Goal: Task Accomplishment & Management: Complete application form

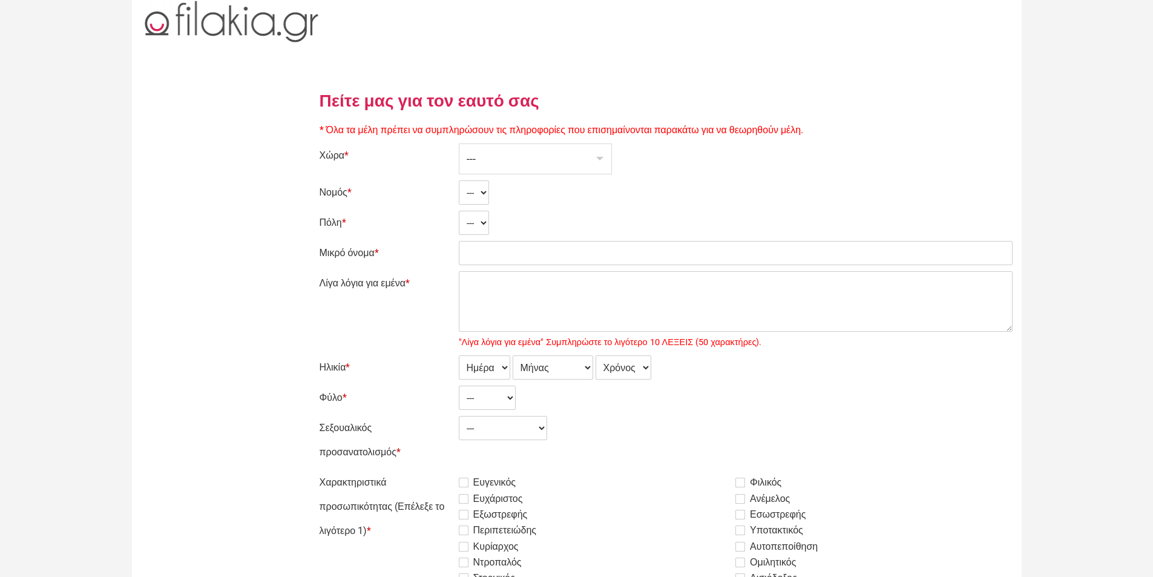
click at [599, 156] on div "---" at bounding box center [535, 159] width 152 height 30
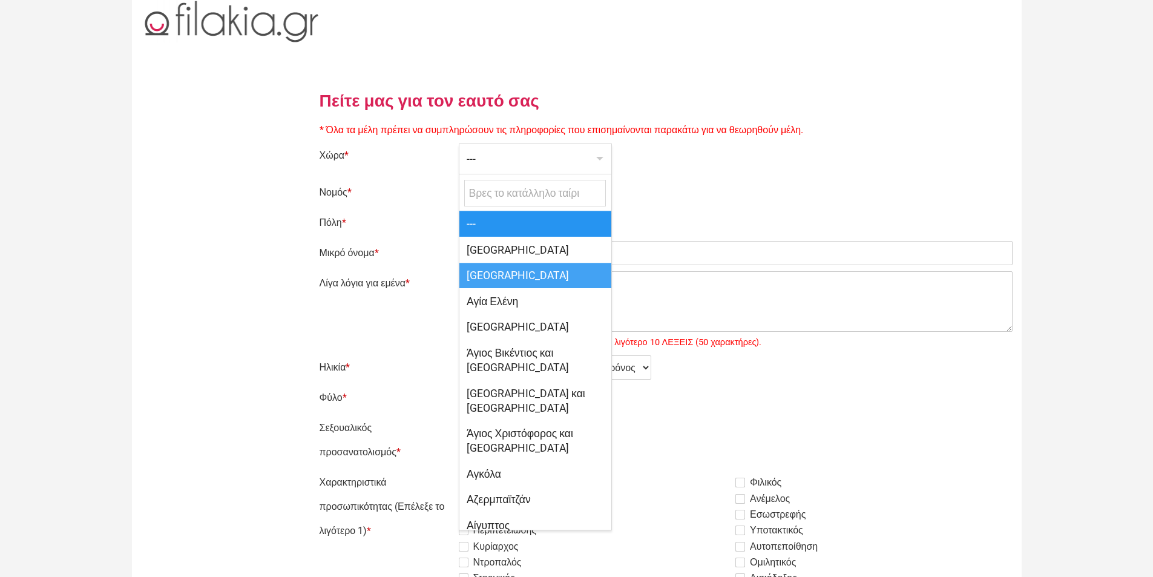
click at [488, 275] on span "Κύπρος" at bounding box center [535, 276] width 152 height 26
select select "165"
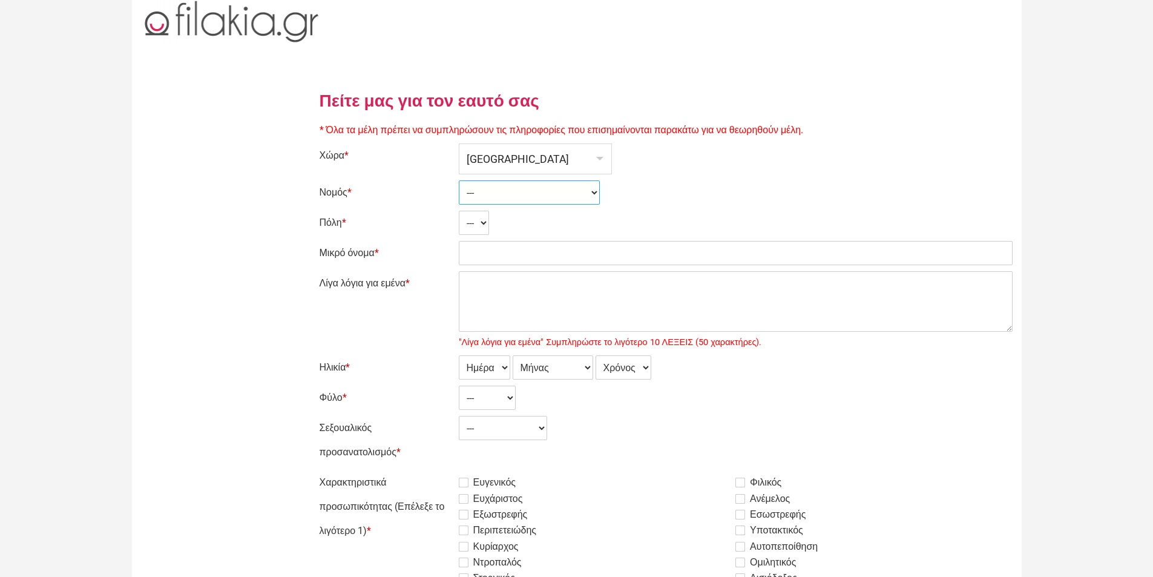
click at [595, 192] on select "--- Government controlled area Turkish controlled area" at bounding box center [529, 192] width 141 height 24
click at [596, 190] on select "--- Government controlled area Turkish controlled area" at bounding box center [529, 192] width 141 height 24
select select "2131"
click at [459, 180] on select "--- Government controlled area Turkish controlled area" at bounding box center [529, 192] width 141 height 24
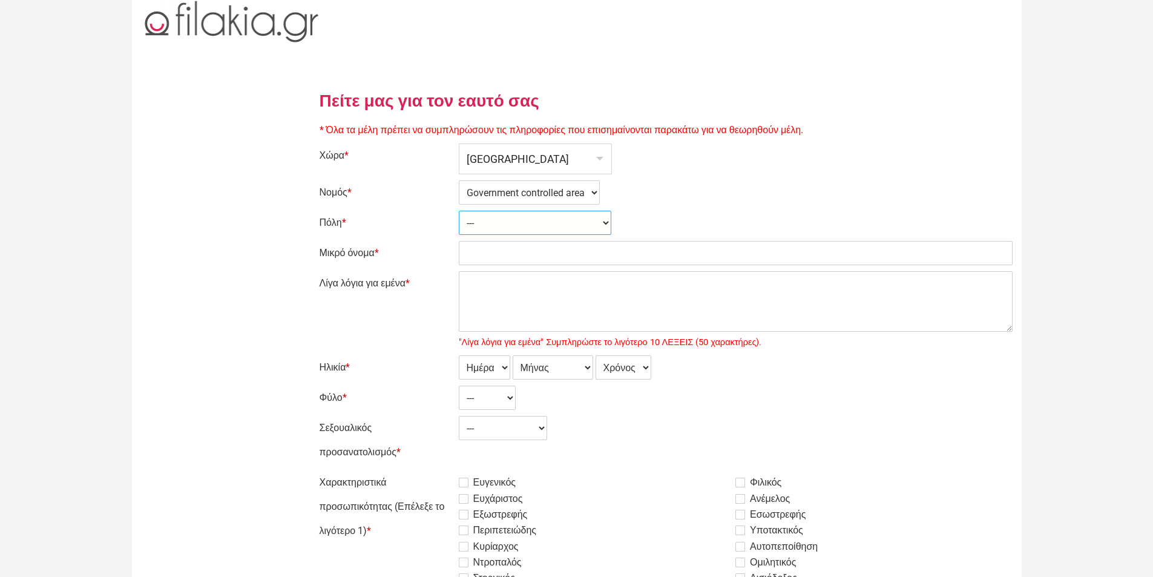
click at [565, 221] on select "--- Acheleia Acheritou Achna Agia Anna Agia Eirini Agia Marinouda Agia Napa Agi…" at bounding box center [535, 223] width 152 height 24
select select "26215"
click at [459, 211] on select "--- Acheleia Acheritou Achna Agia Anna Agia Eirini Agia Marinouda Agia Napa Agi…" at bounding box center [535, 223] width 152 height 24
click at [482, 254] on input "Μικρό όνομα *" at bounding box center [736, 253] width 554 height 24
type input "Yiannis"
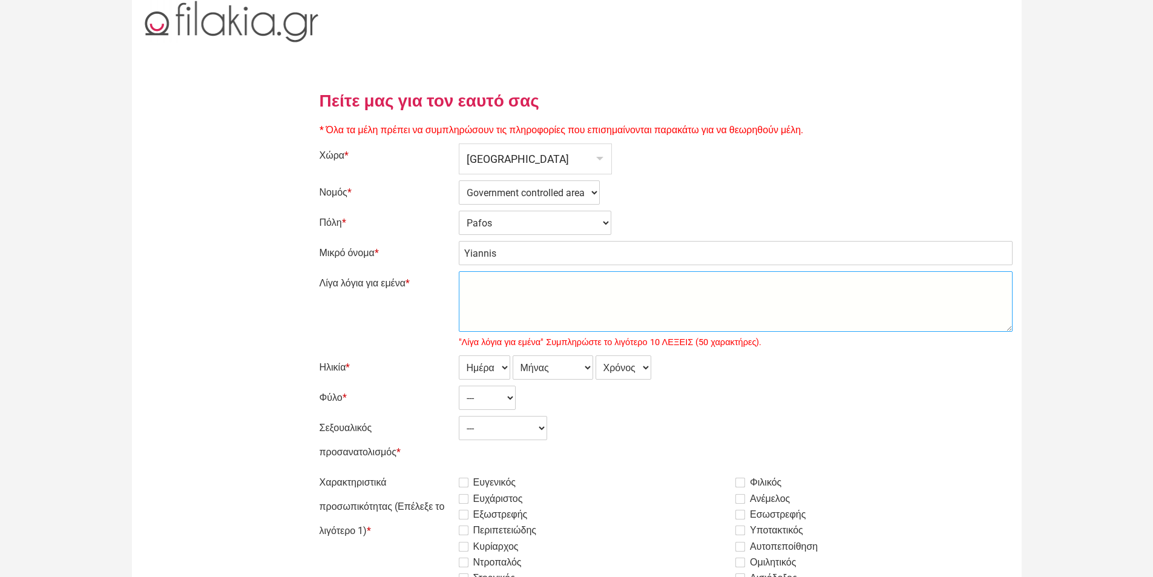
click at [499, 300] on textarea "Λίγα λόγια για εμένα *" at bounding box center [736, 301] width 554 height 61
click at [505, 368] on select "Ημέρα 1 2 3 4 5 6 7 8 9 10 11 12 13 14 15 16 17 18 19 20 21 22 23 24 25 26 27 2…" at bounding box center [484, 367] width 51 height 24
select select "30"
click at [459, 355] on select "Ημέρα 1 2 3 4 5 6 7 8 9 10 11 12 13 14 15 16 17 18 19 20 21 22 23 24 25 26 27 2…" at bounding box center [484, 367] width 51 height 24
click at [587, 365] on select "Μήνας Ιανουάριος Φεβρουάριος Μάρτιος Απρίλιος Μάιος Ιούνιος Ιούλιος Αύγουστος Σ…" at bounding box center [553, 367] width 80 height 24
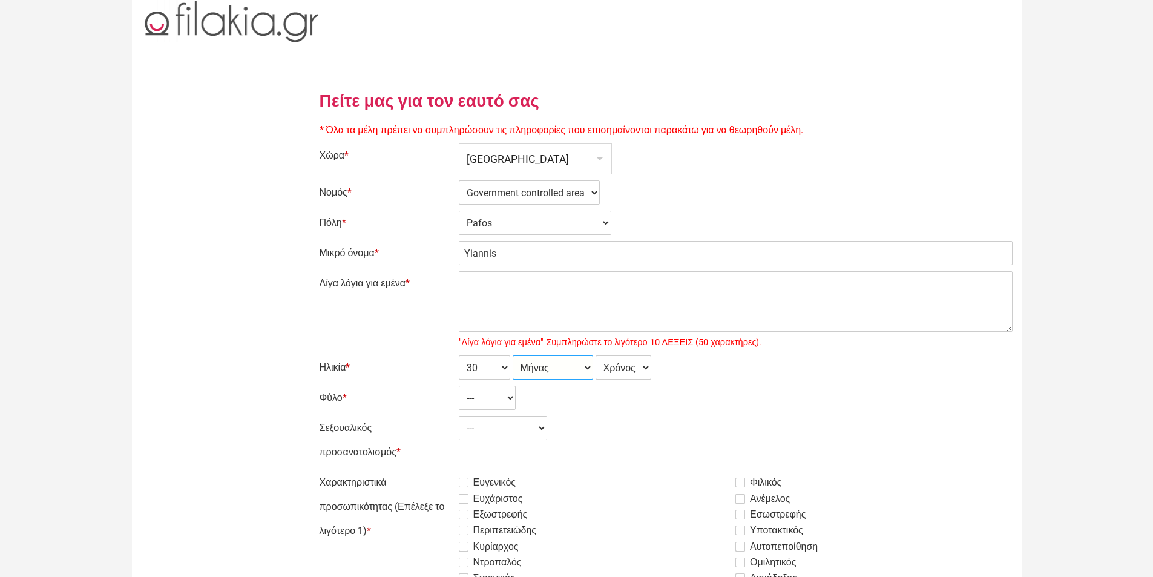
select select "09"
click at [513, 355] on select "Μήνας Ιανουάριος Φεβρουάριος Μάρτιος Απρίλιος Μάιος Ιούνιος Ιούλιος Αύγουστος Σ…" at bounding box center [553, 367] width 80 height 24
click at [643, 365] on select "Χρόνος 2007 2006 2005 2004 2003 2002 2001 2000 1999 1998 1997 1996 1995 1994 19…" at bounding box center [623, 367] width 56 height 24
select select "1970"
click at [597, 355] on select "Χρόνος 2007 2006 2005 2004 2003 2002 2001 2000 1999 1998 1997 1996 1995 1994 19…" at bounding box center [623, 367] width 56 height 24
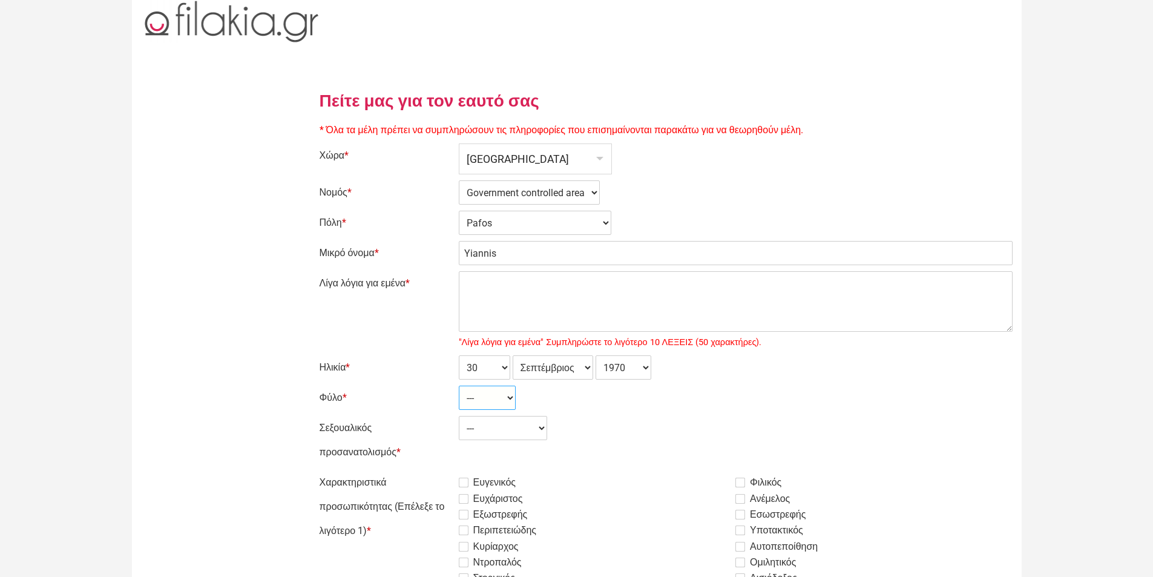
click at [509, 395] on select "--- Γυναίκα Ανδρας" at bounding box center [487, 397] width 57 height 24
select select "2"
click at [459, 385] on select "--- Γυναίκα Ανδρας" at bounding box center [487, 397] width 57 height 24
click at [545, 427] on select "--- Ετερόφυλος Αμφιφυλόφιλος Γκέι Λεσβία" at bounding box center [503, 428] width 88 height 24
select select "1"
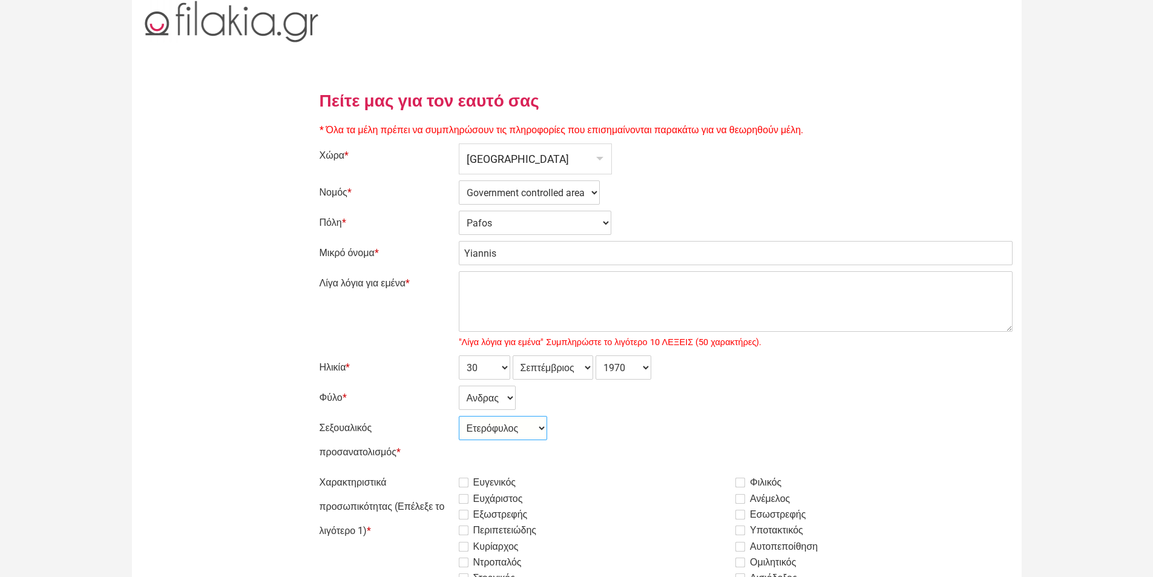
click at [459, 416] on select "--- Ετερόφυλος Αμφιφυλόφιλος Γκέι Λεσβία" at bounding box center [503, 428] width 88 height 24
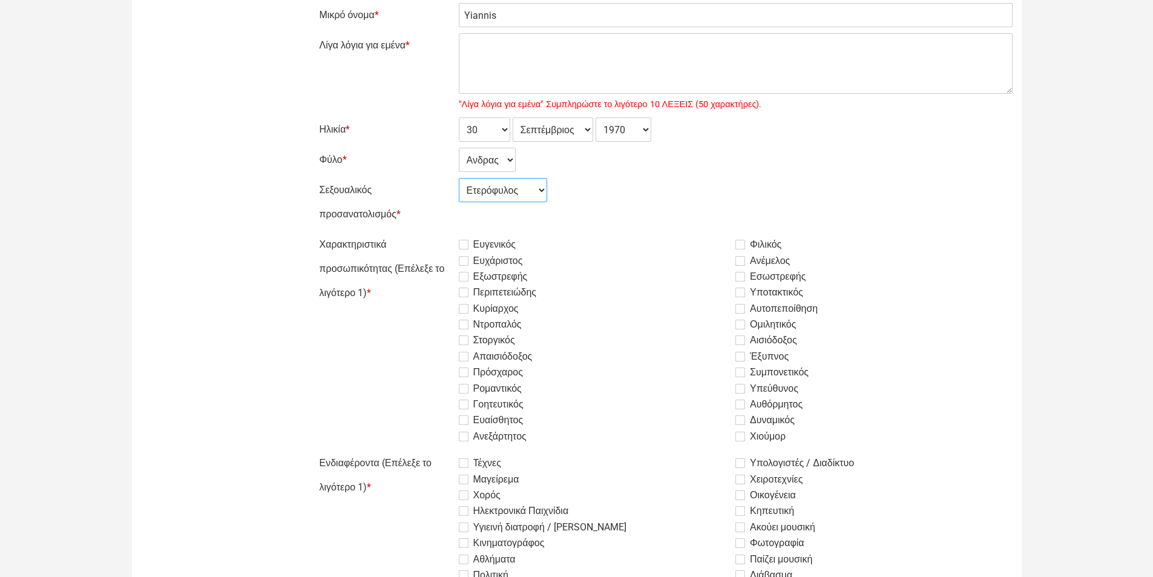
scroll to position [242, 0]
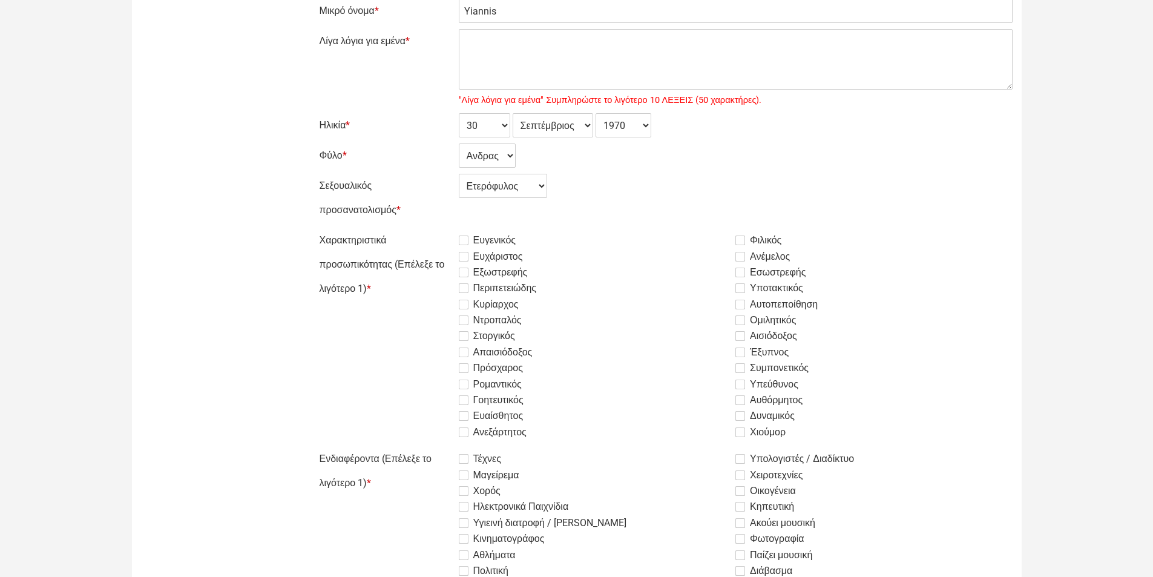
click at [462, 240] on label "Ευγενικός" at bounding box center [487, 240] width 57 height 15
click at [428, 228] on input "Ευγενικός" at bounding box center [428, 228] width 0 height 0
click at [463, 255] on label "Ευχάριστος" at bounding box center [491, 256] width 64 height 15
click at [428, 228] on input "Ευχάριστος" at bounding box center [428, 228] width 0 height 0
click at [739, 398] on label "Αυθόρμητος" at bounding box center [768, 400] width 67 height 15
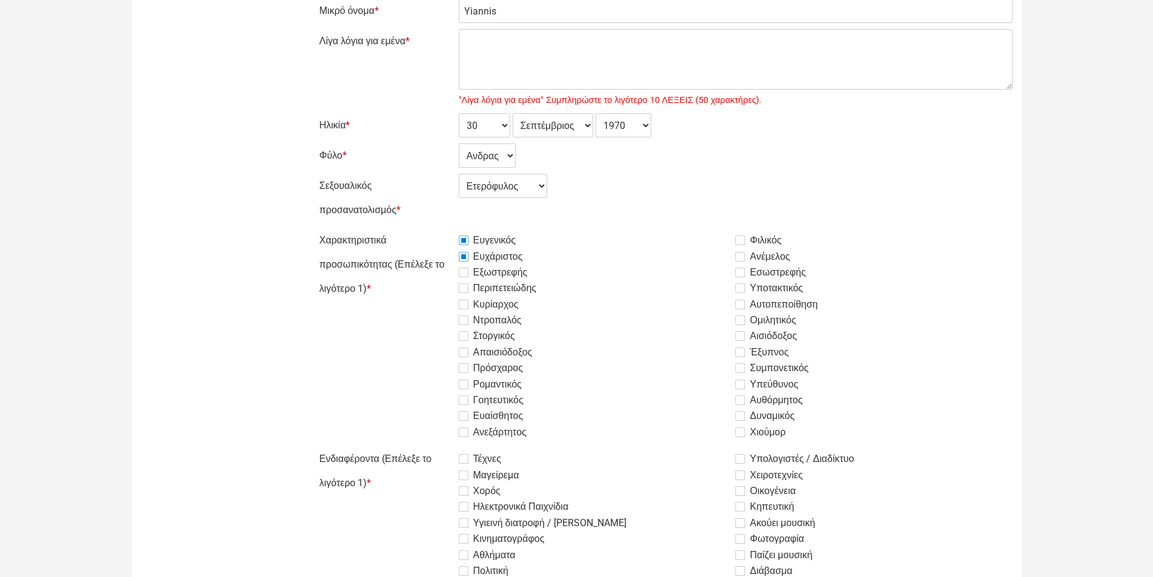
click at [428, 228] on input "Αυθόρμητος" at bounding box center [428, 228] width 0 height 0
click at [465, 287] on label "Περιπετειώδης" at bounding box center [498, 288] width 78 height 15
click at [428, 228] on input "Περιπετειώδης" at bounding box center [428, 228] width 0 height 0
click at [465, 287] on label "Περιπετειώδης" at bounding box center [498, 288] width 78 height 15
click at [428, 228] on input "Περιπετειώδης" at bounding box center [428, 228] width 0 height 0
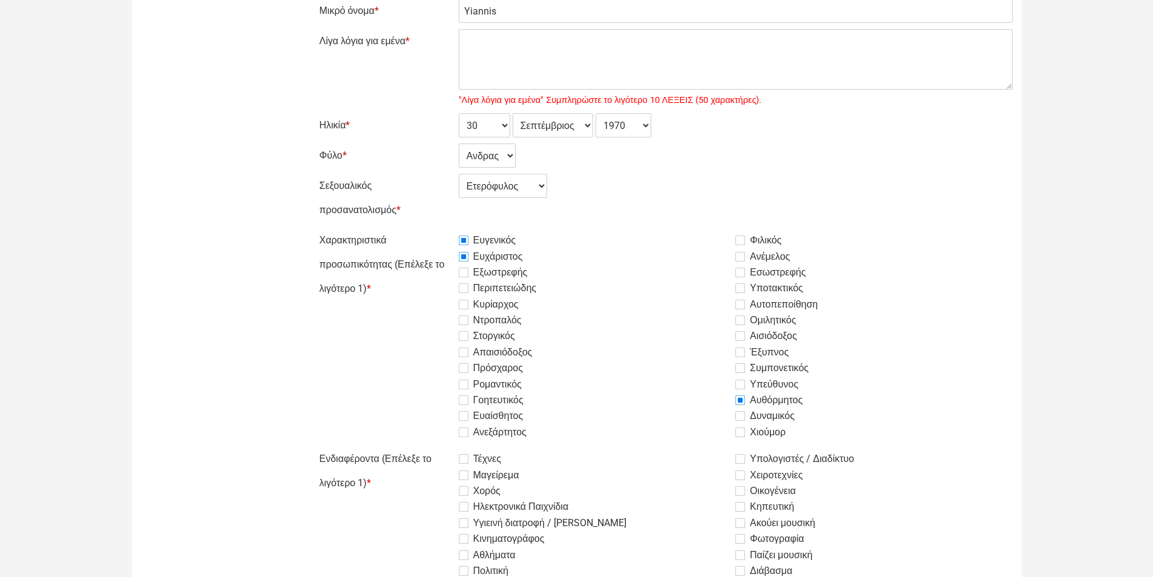
click at [467, 381] on label "Ρομαντικός" at bounding box center [490, 384] width 63 height 15
click at [428, 228] on input "Ρομαντικός" at bounding box center [428, 228] width 0 height 0
click at [742, 434] on label "Χιούμορ" at bounding box center [760, 432] width 50 height 15
click at [428, 228] on input "Χιούμορ" at bounding box center [428, 228] width 0 height 0
click at [741, 353] on label "Έξυπνος" at bounding box center [761, 352] width 53 height 15
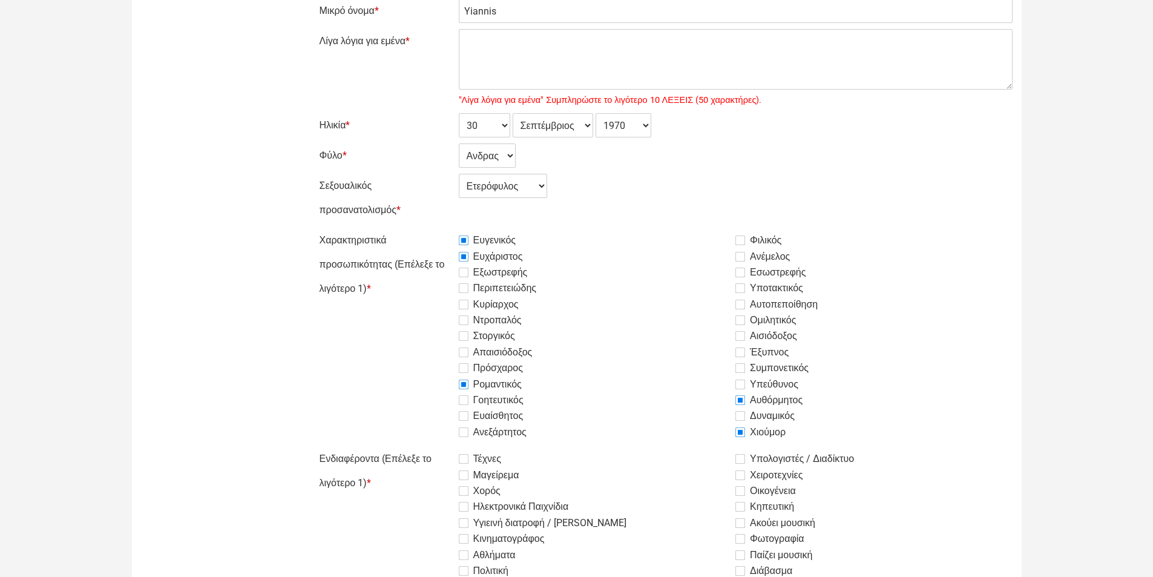
click at [428, 228] on input "Έξυπνος" at bounding box center [428, 228] width 0 height 0
click at [742, 304] on label "Αυτοπεποίθηση" at bounding box center [776, 304] width 82 height 15
click at [428, 228] on input "Αυτοπεποίθηση" at bounding box center [428, 228] width 0 height 0
click at [744, 241] on label "Φιλικός" at bounding box center [758, 240] width 46 height 15
click at [428, 228] on input "Φιλικός" at bounding box center [428, 228] width 0 height 0
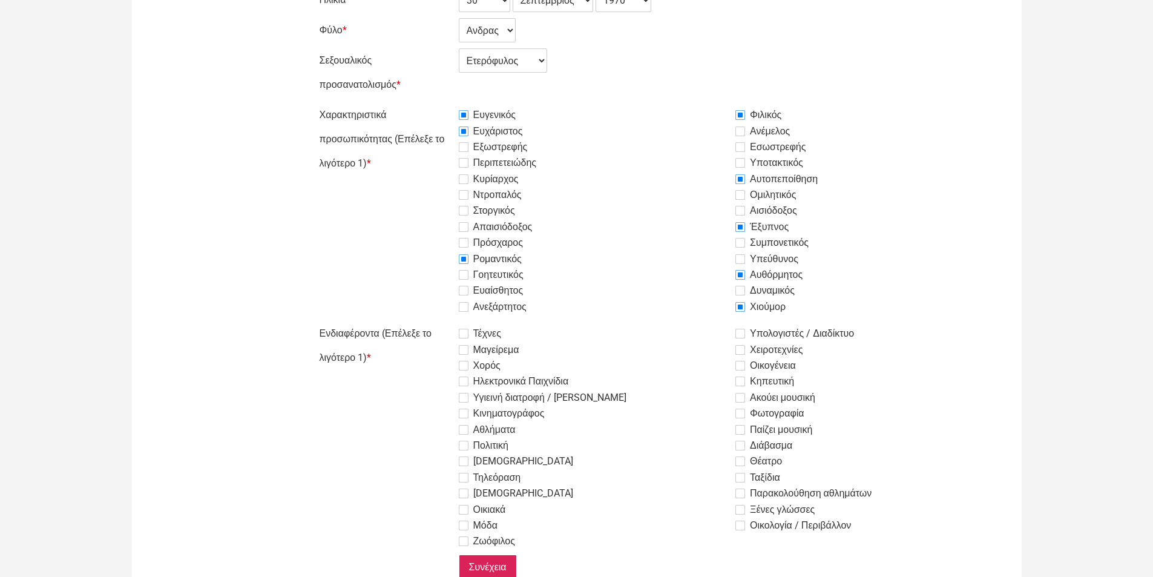
scroll to position [424, 0]
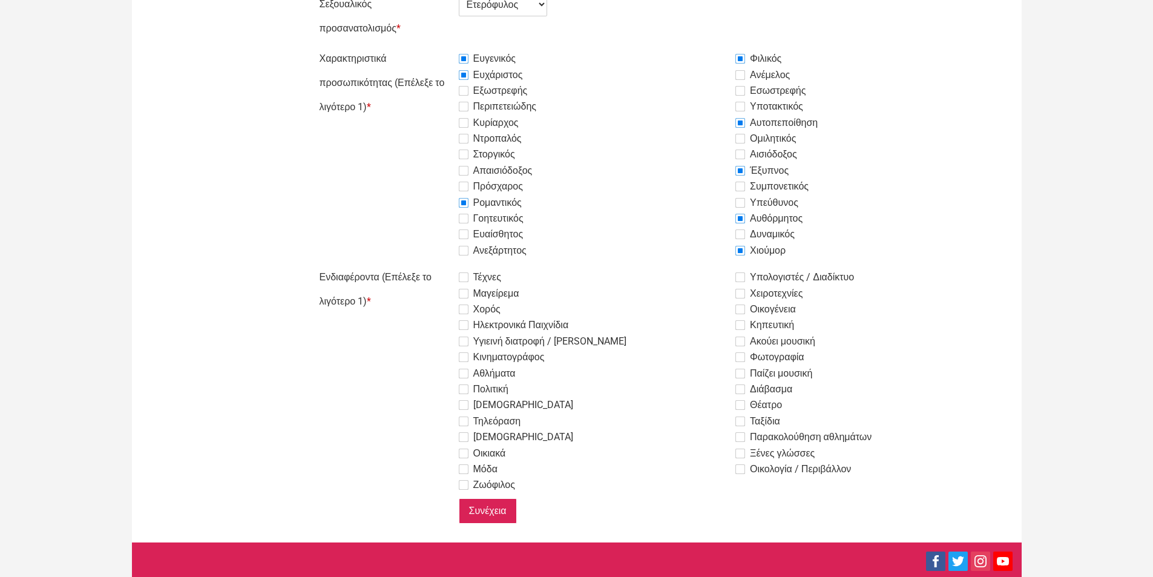
click at [742, 233] on label "Δυναμικός" at bounding box center [764, 234] width 59 height 15
click at [428, 47] on input "Δυναμικός" at bounding box center [428, 47] width 0 height 0
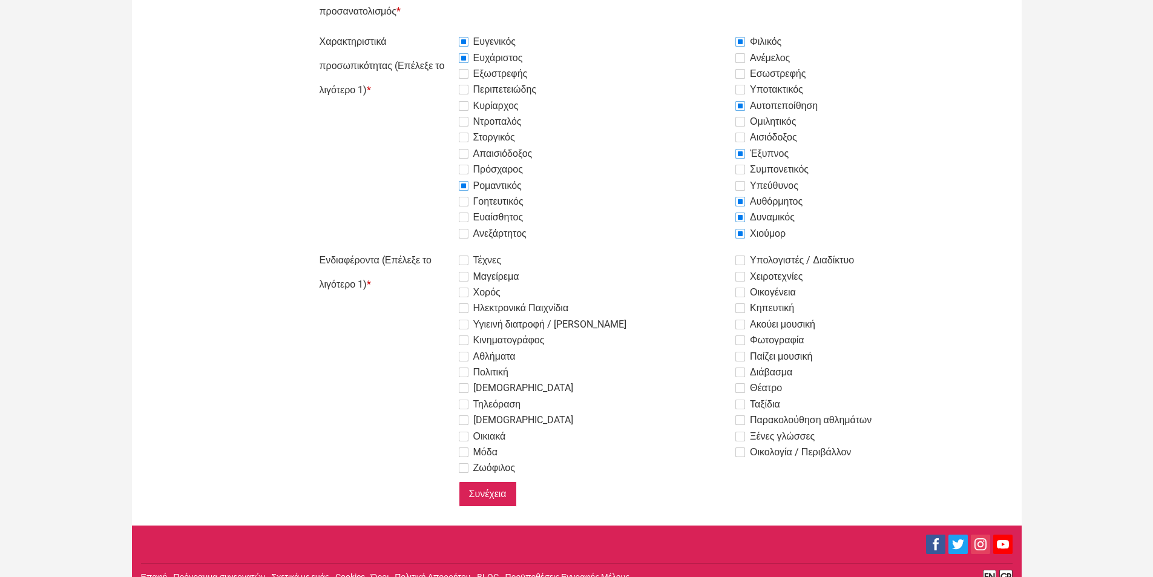
scroll to position [457, 0]
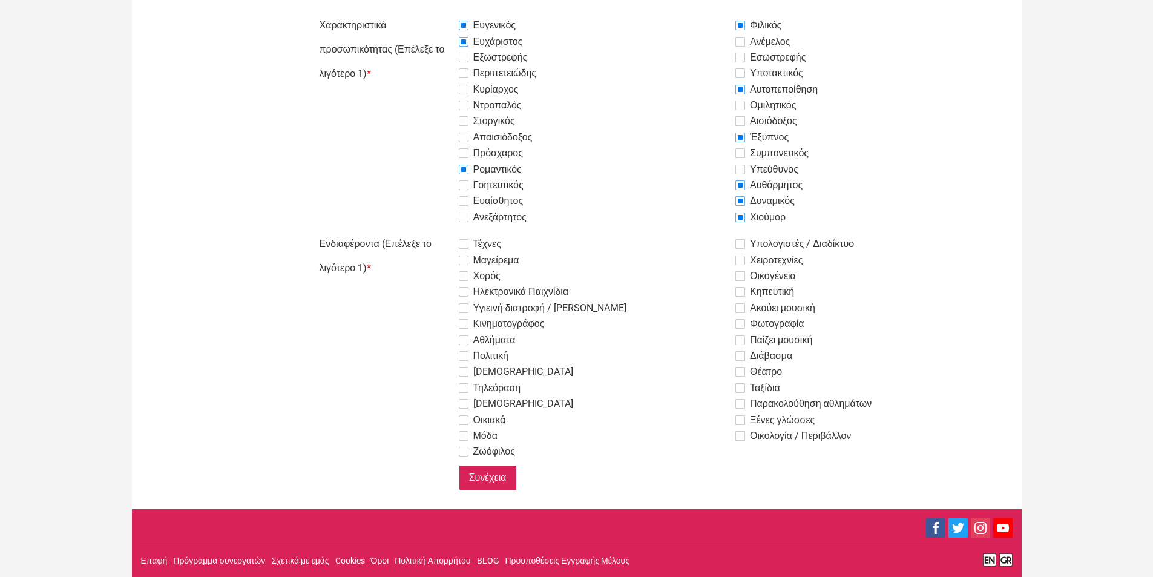
click at [463, 278] on label "Χορός" at bounding box center [480, 276] width 42 height 15
click at [428, 232] on input "Χορός" at bounding box center [428, 232] width 0 height 0
click at [467, 260] on label "Μαγείρεμα" at bounding box center [489, 260] width 61 height 15
click at [428, 232] on input "Μαγείρεμα" at bounding box center [428, 232] width 0 height 0
click at [463, 309] on label "Υγιεινή διατροφή / Άσκηση" at bounding box center [543, 308] width 168 height 15
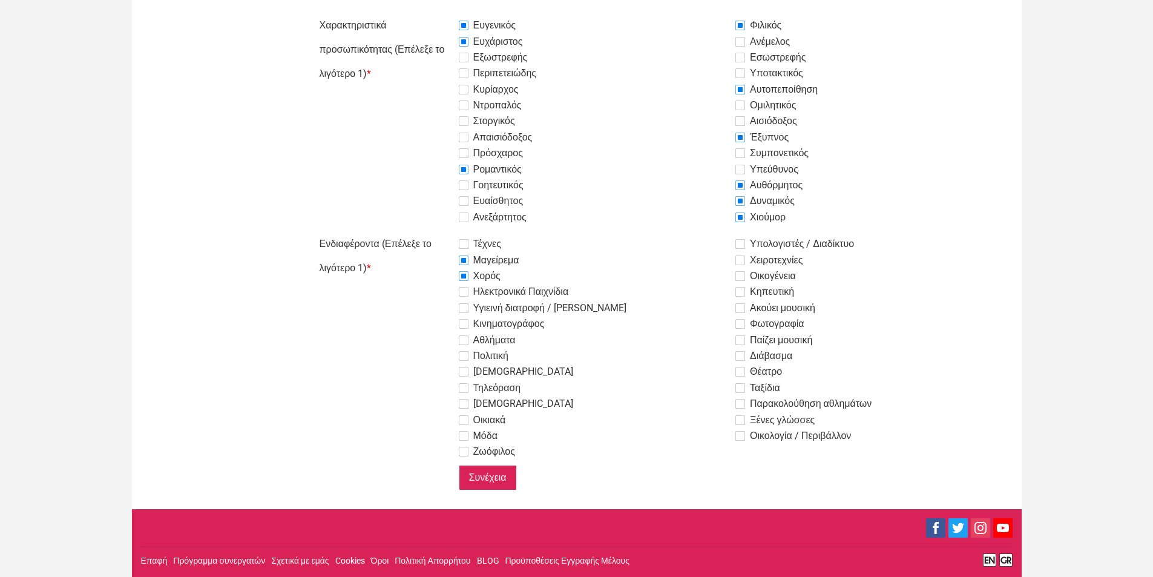
click at [428, 232] on input "Υγιεινή διατροφή / Άσκηση" at bounding box center [428, 232] width 0 height 0
click at [737, 289] on label "Κηπευτική" at bounding box center [764, 291] width 59 height 15
click at [428, 232] on input "Κηπευτική" at bounding box center [428, 232] width 0 height 0
click at [739, 305] on label "Ακούει μουσική" at bounding box center [775, 308] width 80 height 15
click at [428, 232] on input "Ακούει μουσική" at bounding box center [428, 232] width 0 height 0
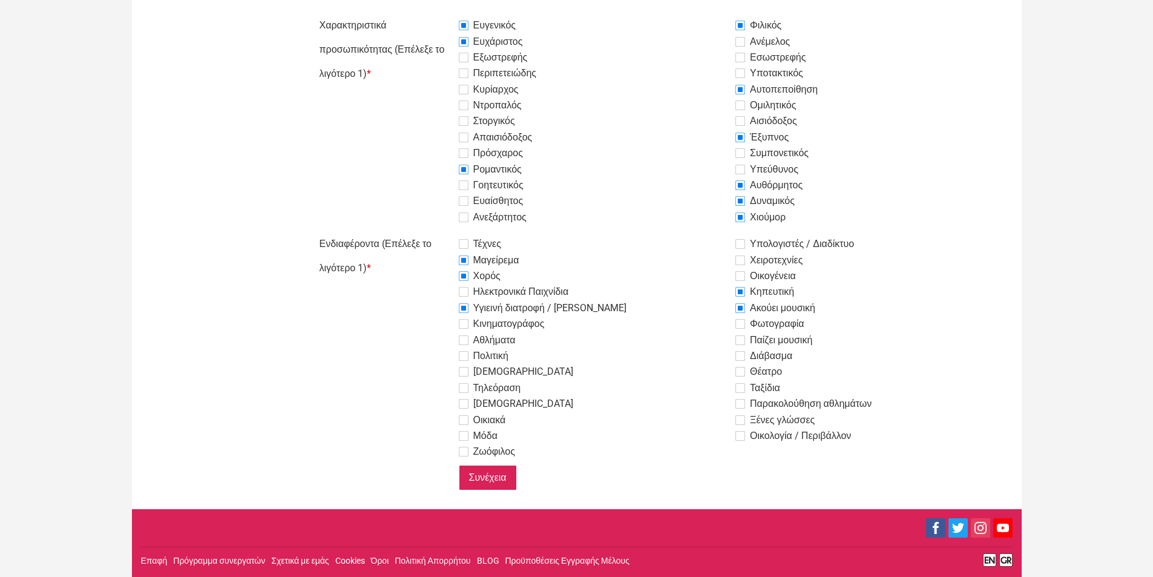
click at [742, 371] on label "Θέατρο" at bounding box center [758, 371] width 47 height 15
click at [428, 232] on input "Θέατρο" at bounding box center [428, 232] width 0 height 0
click at [744, 385] on label "Ταξίδια" at bounding box center [757, 388] width 45 height 15
click at [428, 232] on input "Ταξίδια" at bounding box center [428, 232] width 0 height 0
click at [741, 248] on label "Υπολογιστές / Διαδίκτυο" at bounding box center [794, 244] width 119 height 15
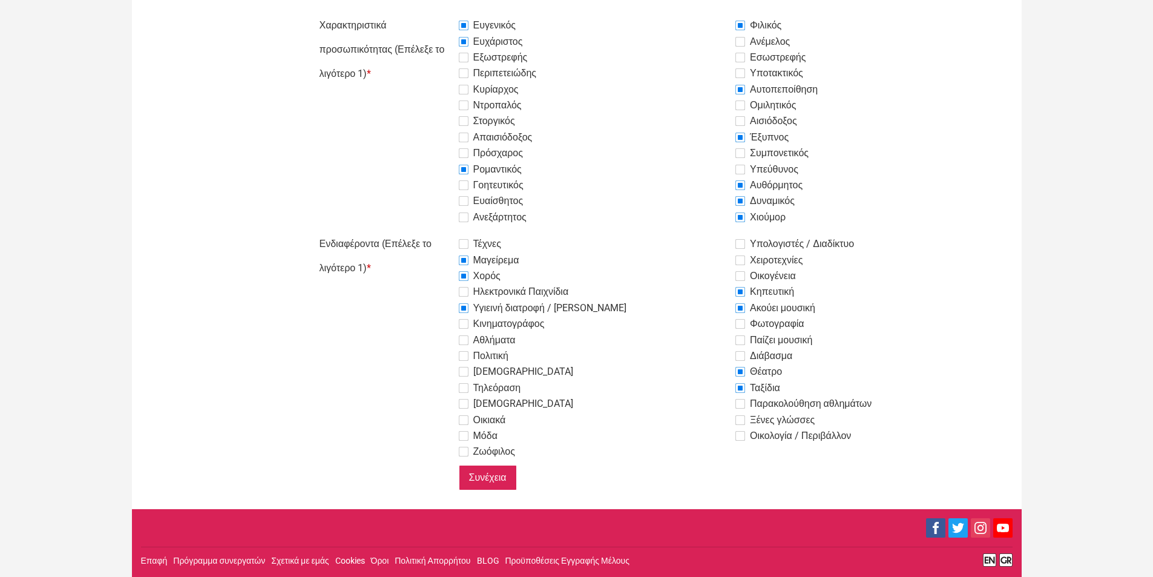
click at [428, 232] on input "Υπολογιστές / Διαδίκτυο" at bounding box center [428, 232] width 0 height 0
click at [490, 476] on input "Συνέχεια" at bounding box center [488, 477] width 58 height 25
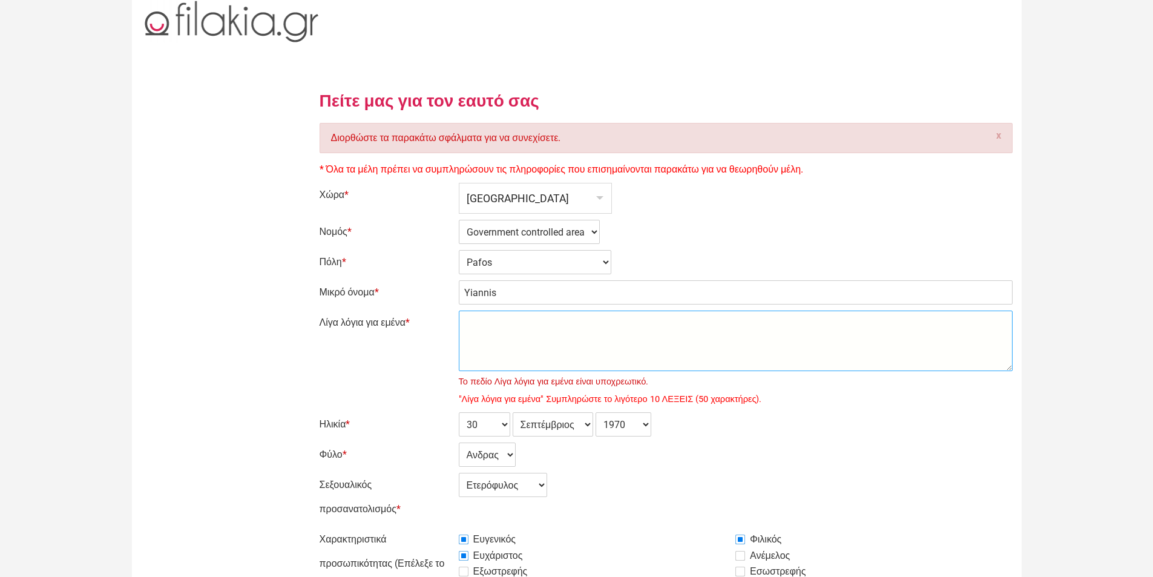
click at [506, 329] on textarea "Λίγα λόγια για εμένα *" at bounding box center [736, 340] width 554 height 61
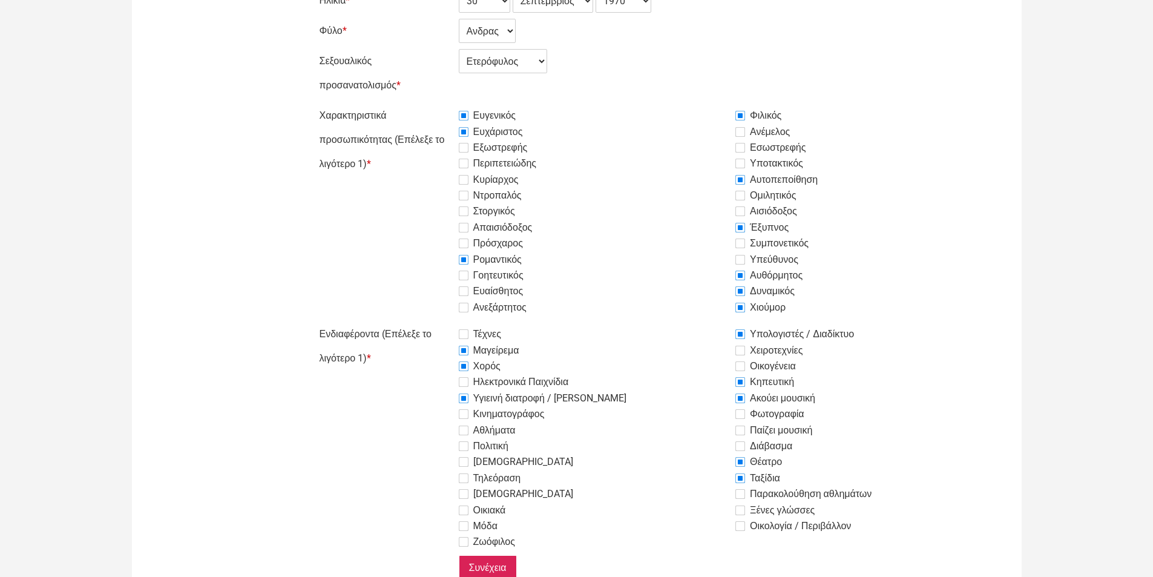
scroll to position [182, 0]
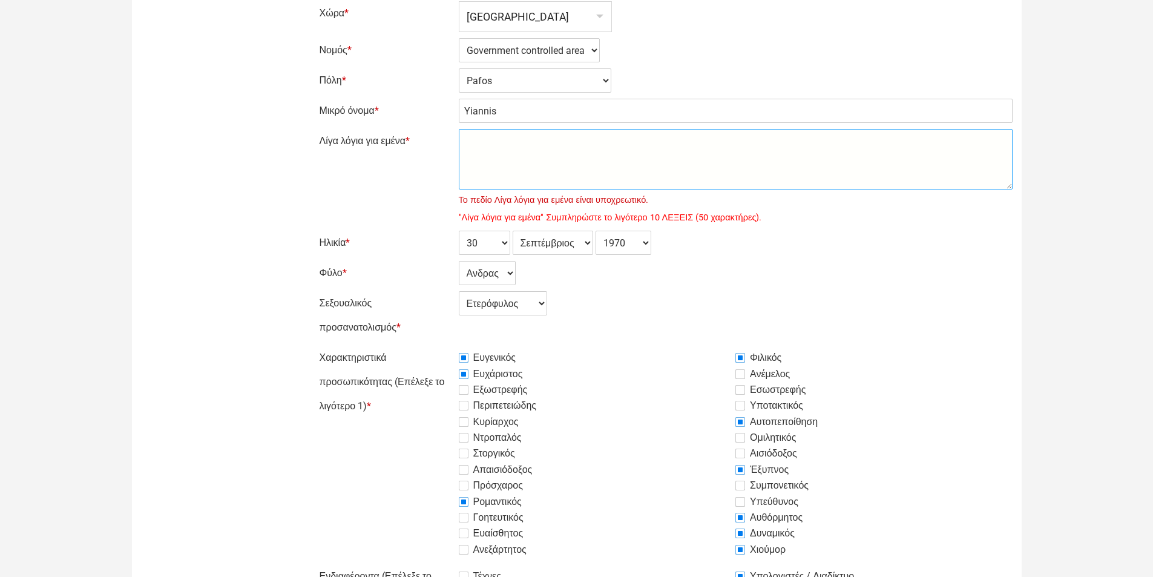
paste textarea "I am good caring person, open minded with a good sense of humor I like to go fo…"
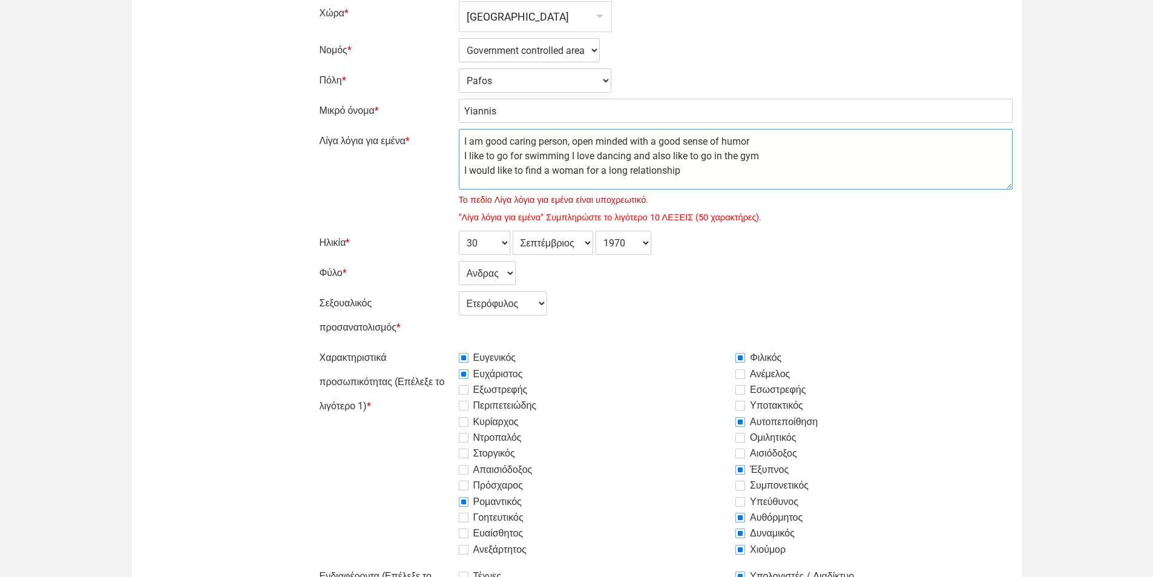
scroll to position [0, 0]
type textarea "I am good caring person, open minded with a good sense of humor I like to go fo…"
click at [886, 240] on div "Ημέρα 1 2 3 4 5 6 7 8 9 10 11 12 13 14 15 16 17 18 19 20 21 22 23 24 25 26 27 2…" at bounding box center [736, 243] width 554 height 24
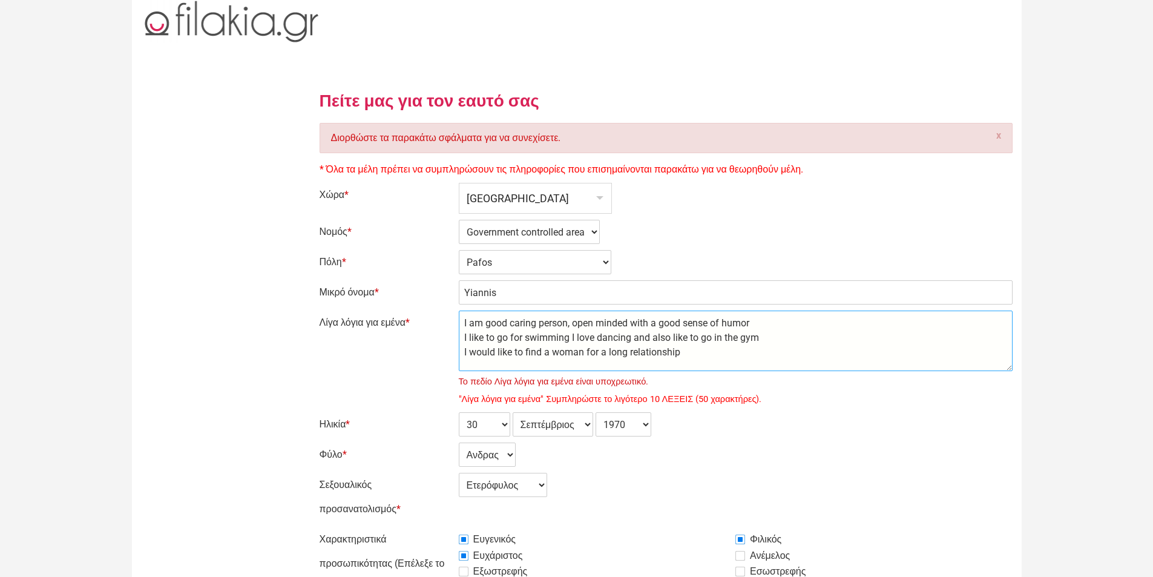
click at [887, 342] on textarea "I am good caring person, open minded with a good sense of humor I like to go fo…" at bounding box center [736, 340] width 554 height 61
click at [695, 364] on textarea "I am good caring person, open minded with a good sense of humor I like to go fo…" at bounding box center [736, 340] width 554 height 61
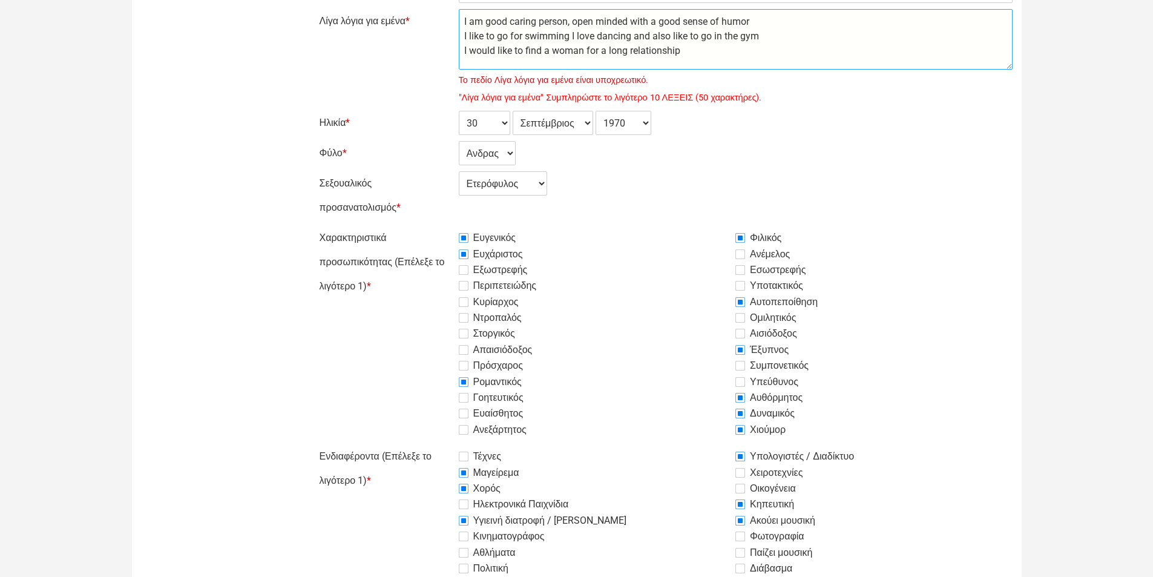
scroll to position [303, 0]
click at [640, 264] on div "Εξωστρεφής" at bounding box center [597, 268] width 277 height 15
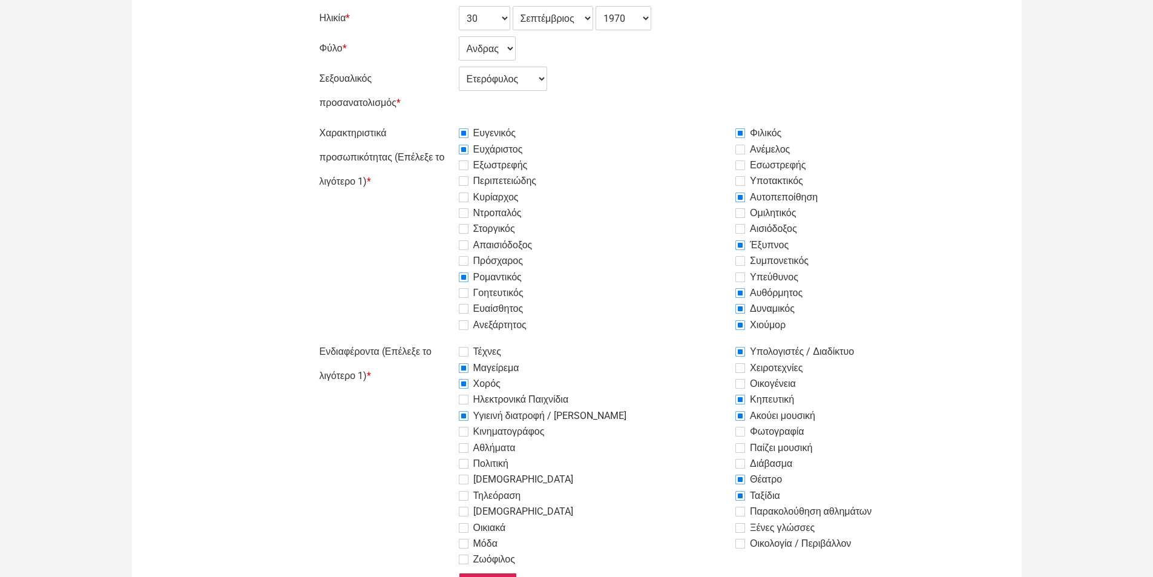
scroll to position [514, 0]
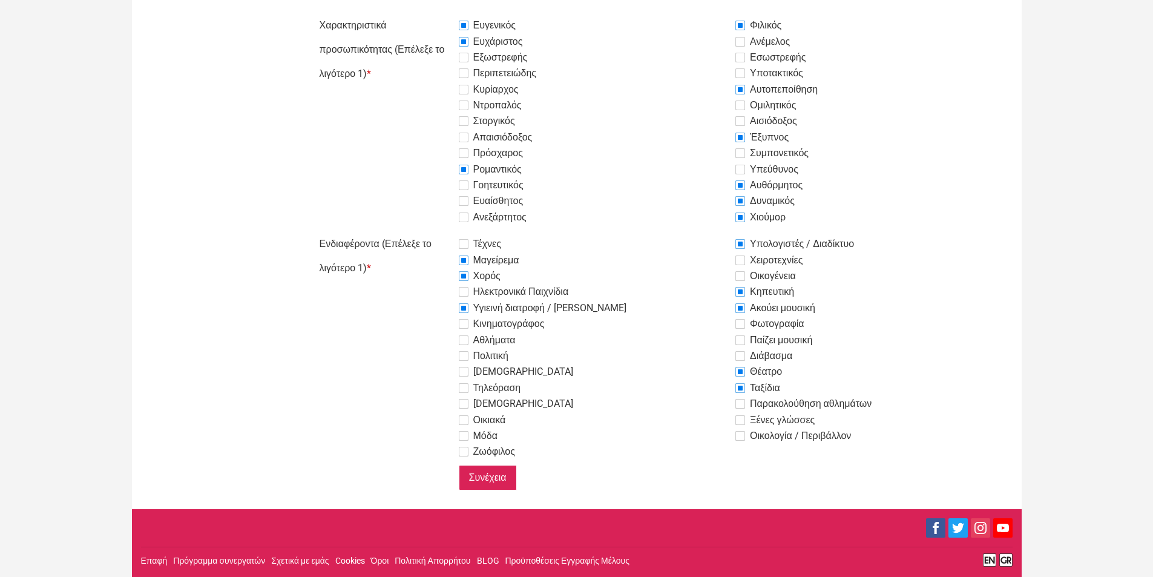
click at [496, 477] on input "Συνέχεια" at bounding box center [488, 477] width 58 height 25
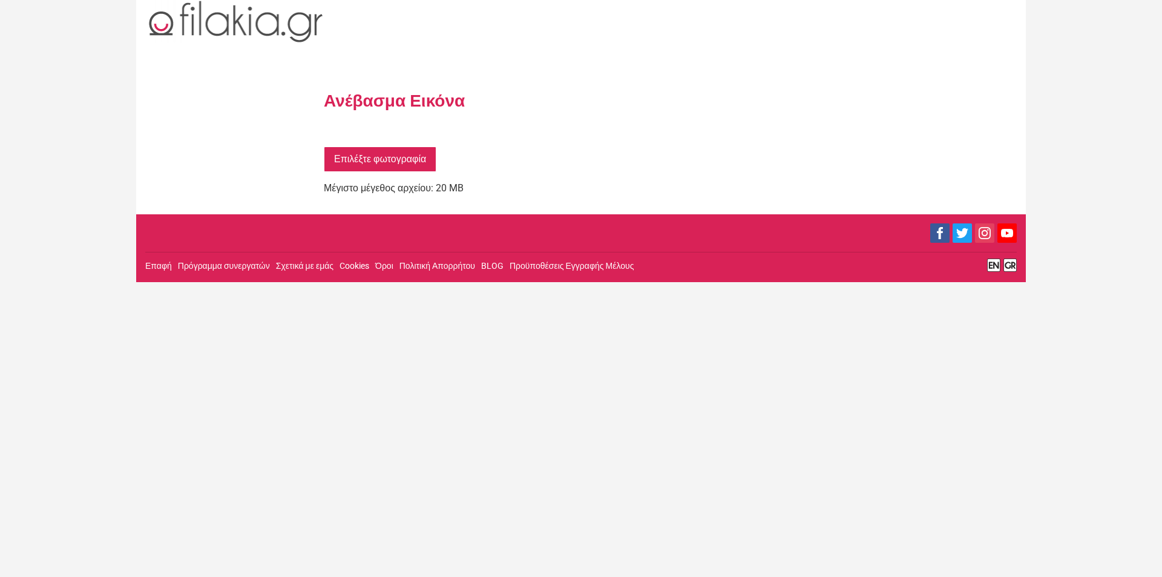
click at [383, 160] on link "Επιλέξτε φωτογραφία" at bounding box center [380, 158] width 113 height 25
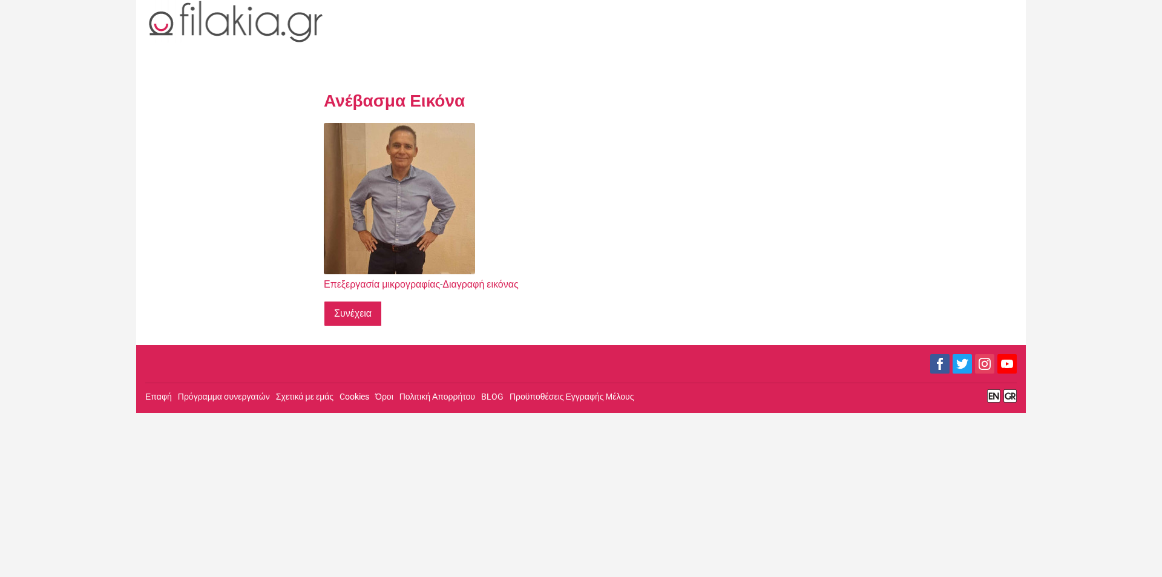
click at [359, 314] on input "Συνέχεια" at bounding box center [353, 313] width 58 height 25
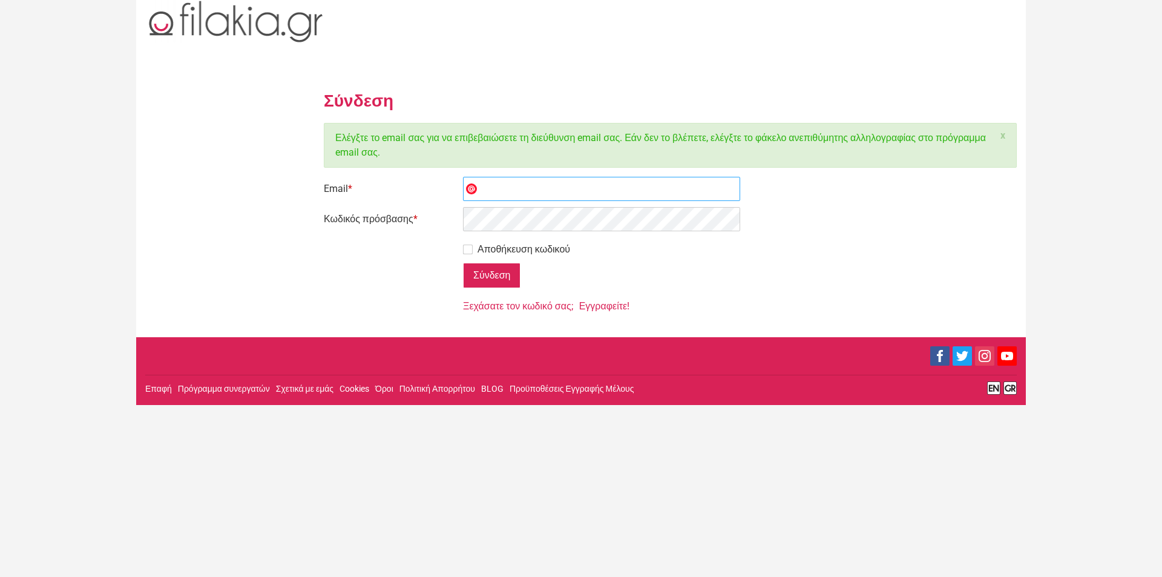
type input "[EMAIL_ADDRESS][DOMAIN_NAME]"
click at [467, 251] on label "Αποθήκευση κωδικού" at bounding box center [516, 249] width 107 height 15
click at [433, 237] on input "Αποθήκευση κωδικού" at bounding box center [433, 237] width 0 height 0
click at [493, 272] on input "Σύνδεση" at bounding box center [491, 275] width 57 height 25
